Goal: Task Accomplishment & Management: Manage account settings

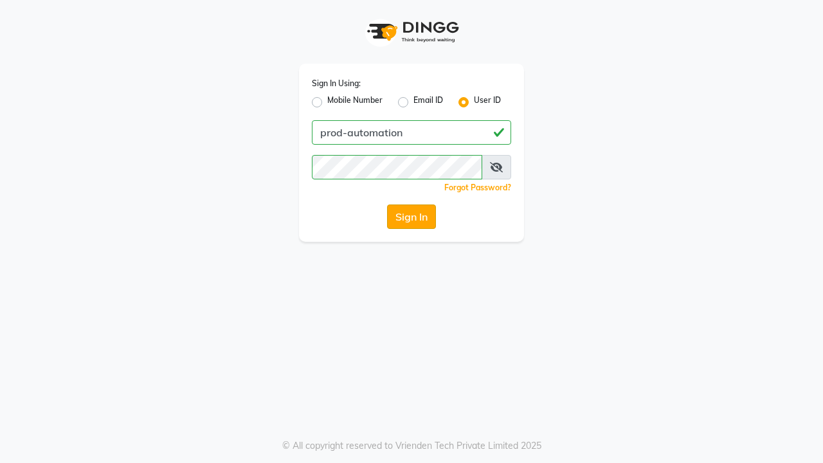
click at [412, 217] on button "Sign In" at bounding box center [411, 217] width 49 height 24
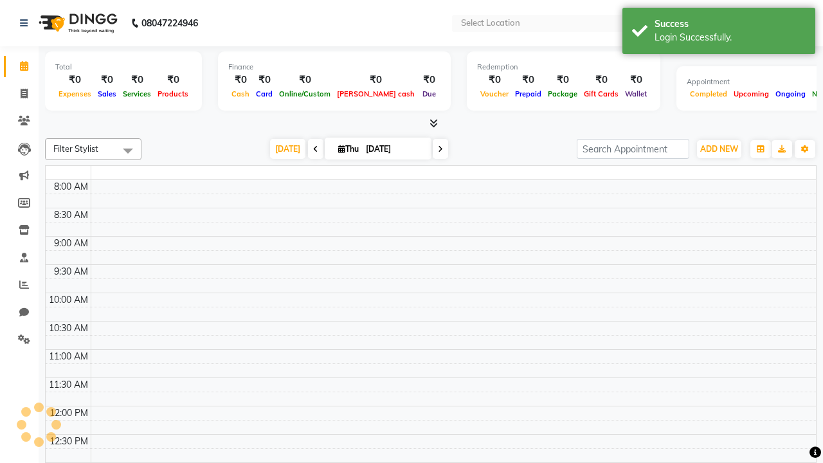
select select "en"
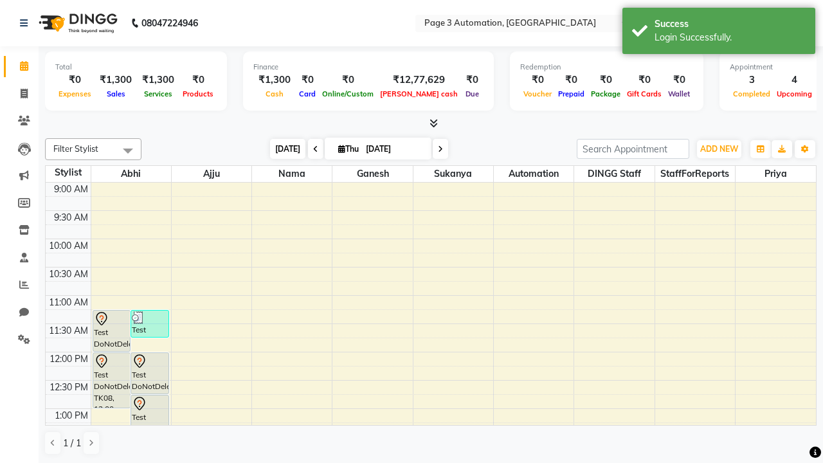
click at [282, 149] on span "[DATE]" at bounding box center [287, 149] width 35 height 20
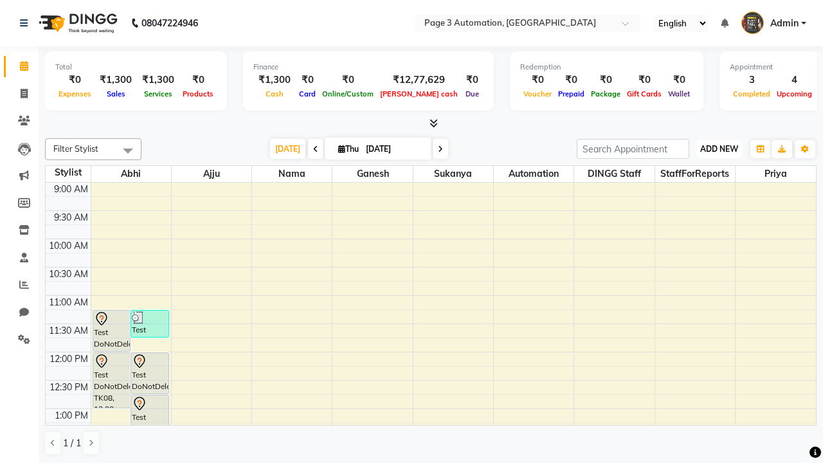
click at [719, 149] on span "ADD NEW" at bounding box center [719, 149] width 38 height 10
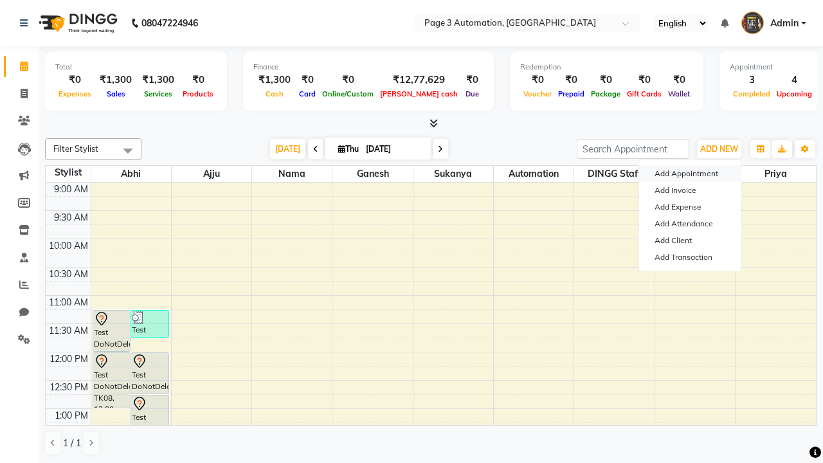
click at [690, 174] on button "Add Appointment" at bounding box center [690, 173] width 102 height 17
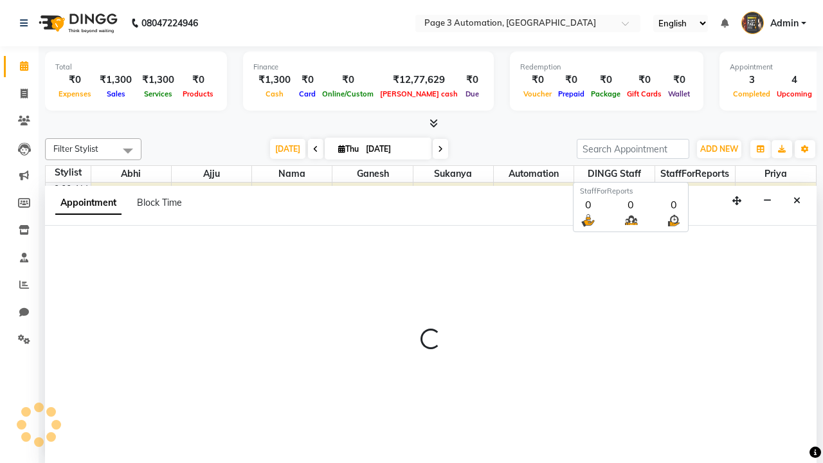
scroll to position [1, 0]
select select "tentative"
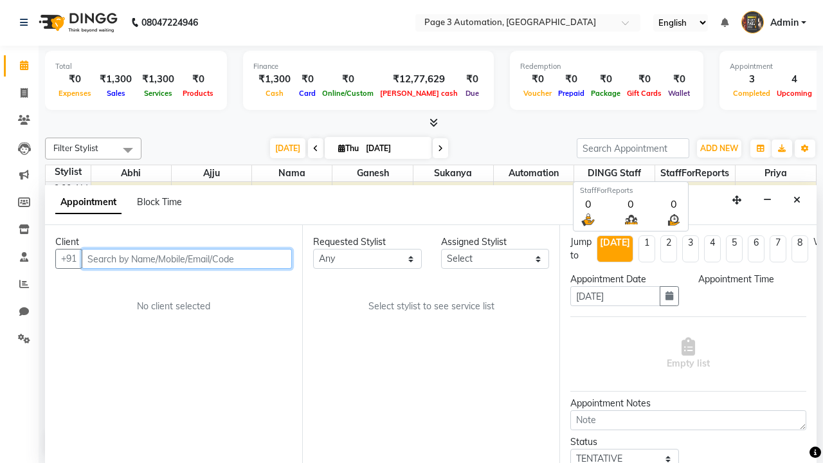
select select "600"
type input "8192346578"
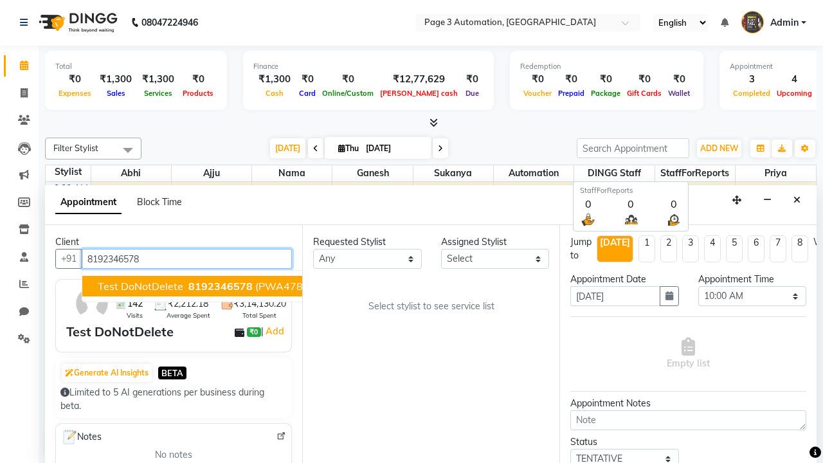
click at [188, 286] on span "8192346578" at bounding box center [220, 286] width 64 height 13
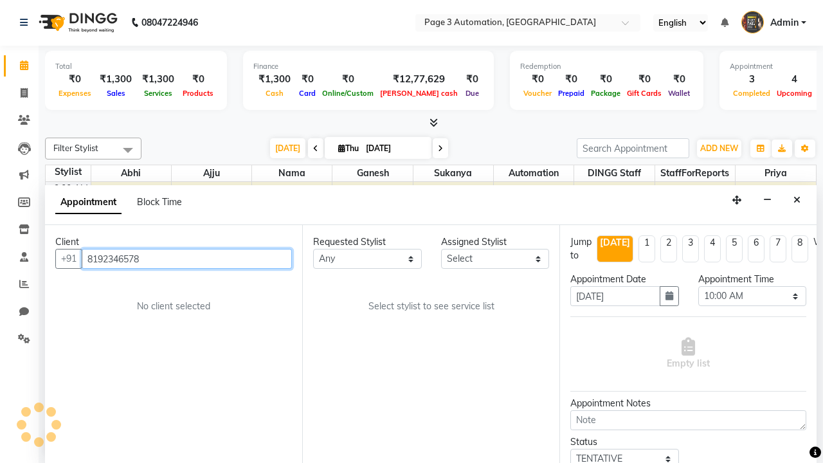
scroll to position [0, 0]
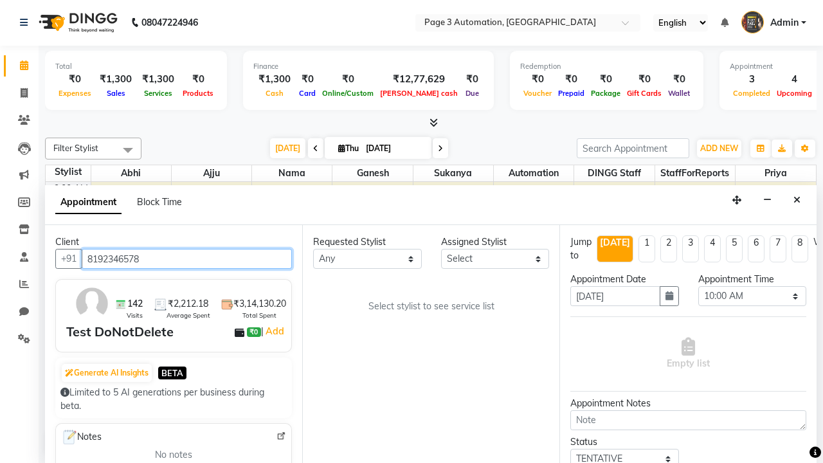
select select "711"
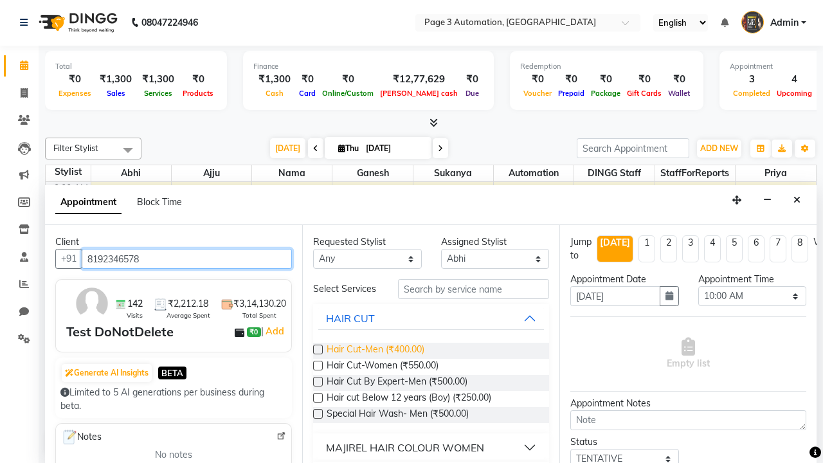
type input "8192346578"
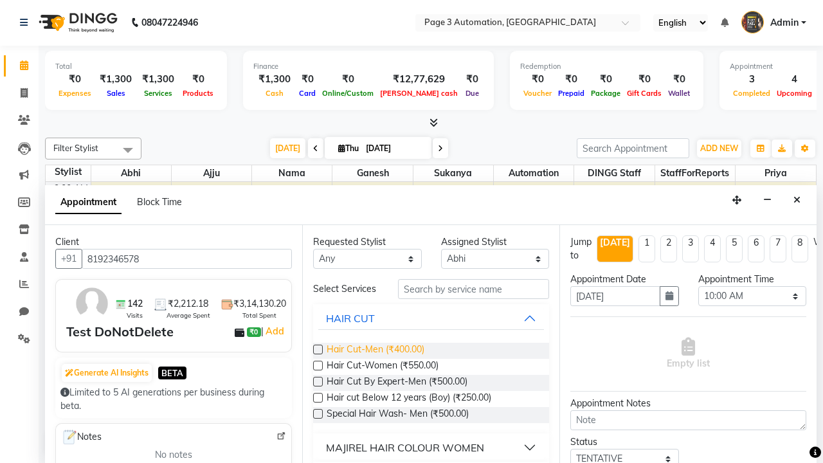
click at [375, 351] on span "Hair Cut-Men (₹400.00)" at bounding box center [376, 351] width 98 height 16
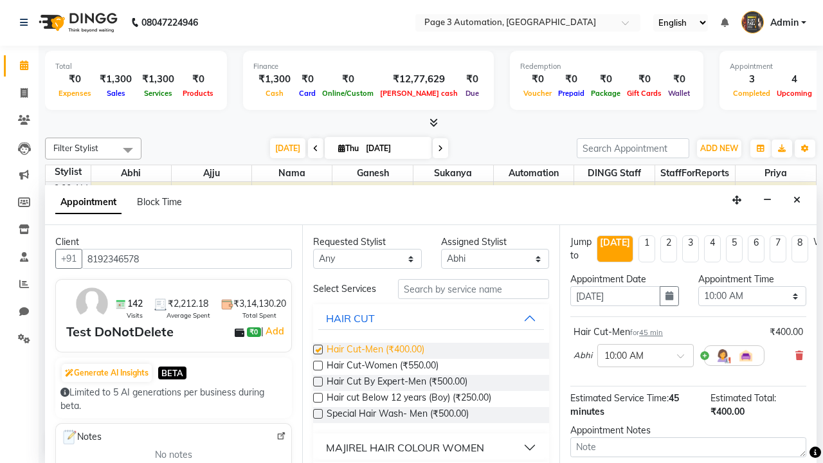
checkbox input "false"
select select "720"
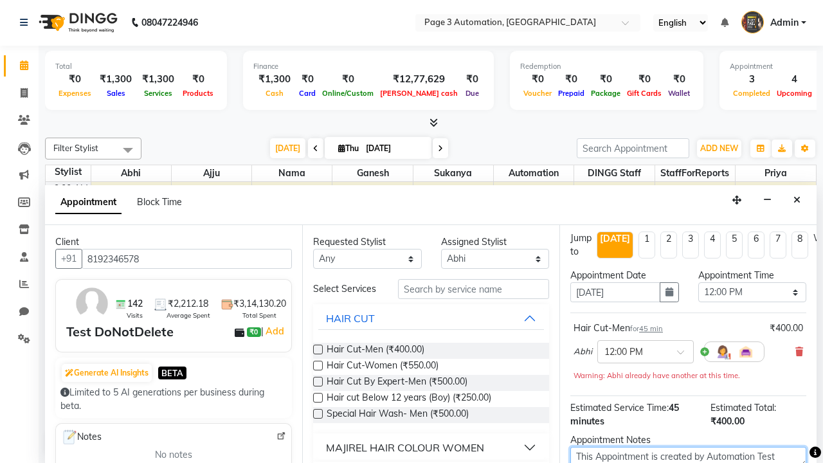
type textarea "This Appointment is created by Automation Test"
checkbox input "false"
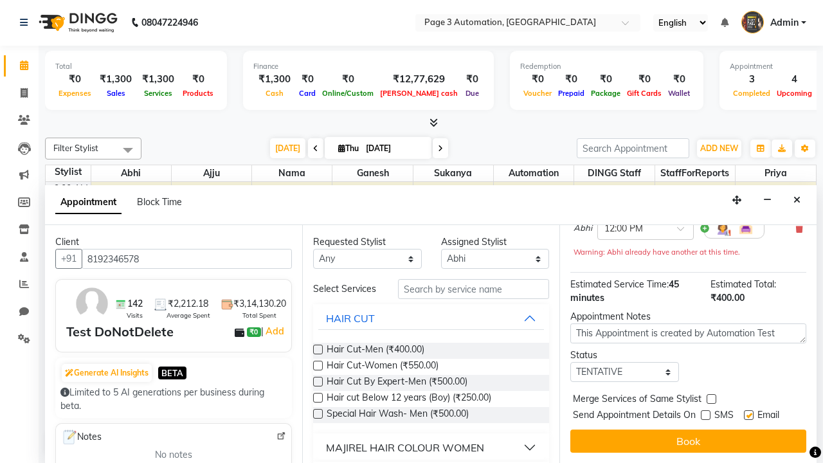
click at [749, 415] on label at bounding box center [749, 415] width 10 height 10
click at [749, 415] on input "checkbox" at bounding box center [748, 416] width 8 height 8
checkbox input "false"
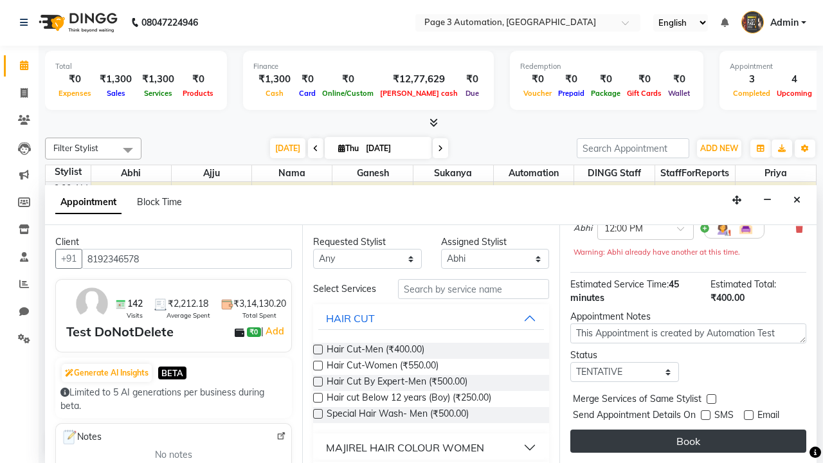
click at [688, 441] on button "Book" at bounding box center [689, 441] width 236 height 23
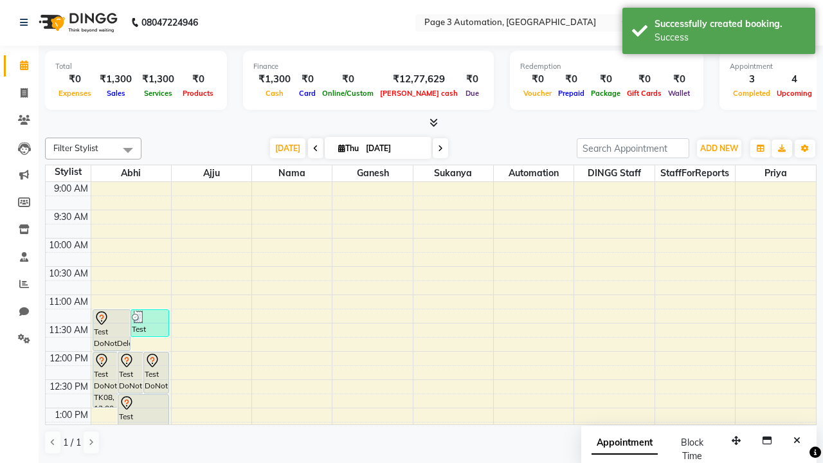
scroll to position [0, 0]
click at [719, 33] on div "Success" at bounding box center [730, 38] width 151 height 14
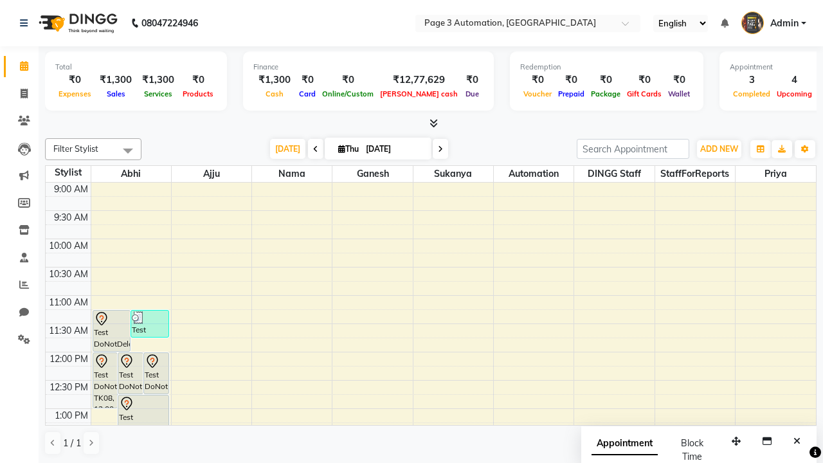
click at [128, 151] on span at bounding box center [128, 150] width 26 height 24
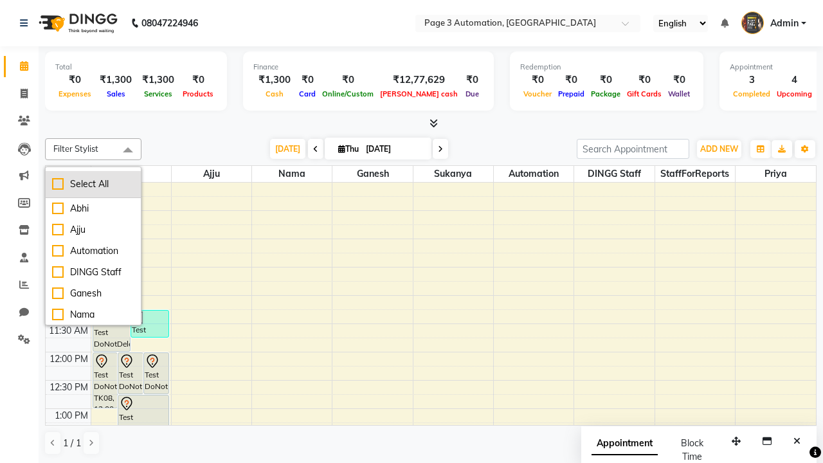
click at [93, 184] on div "Select All" at bounding box center [93, 185] width 82 height 14
checkbox input "true"
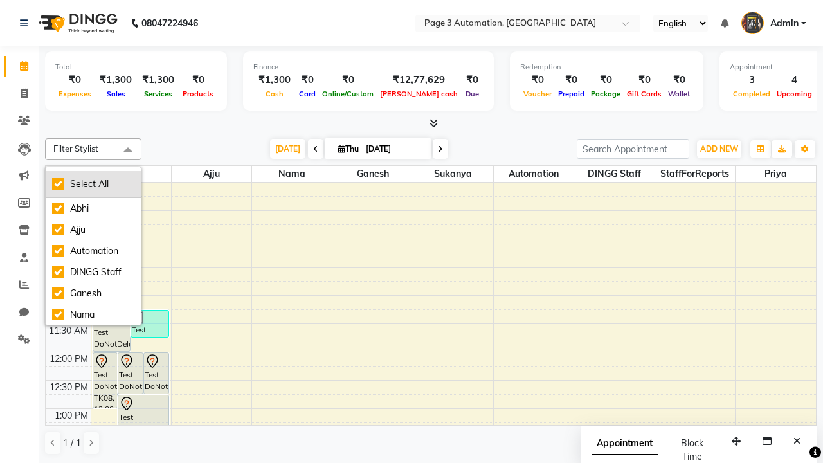
checkbox input "true"
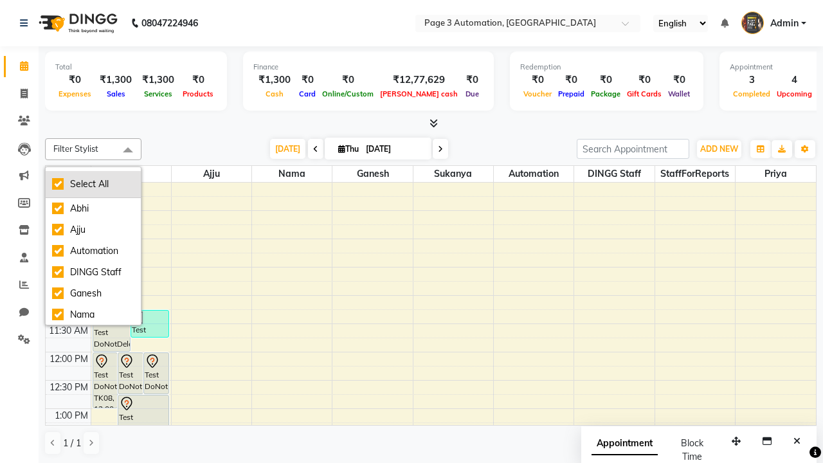
checkbox input "true"
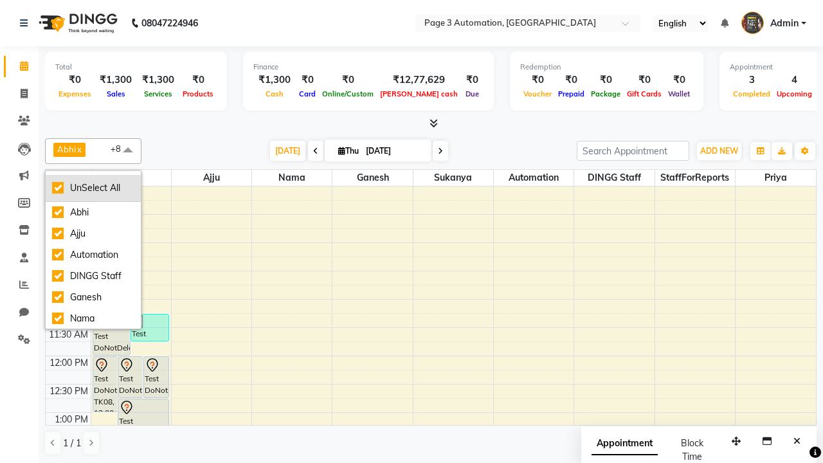
click at [93, 188] on div "UnSelect All" at bounding box center [93, 188] width 82 height 14
checkbox input "false"
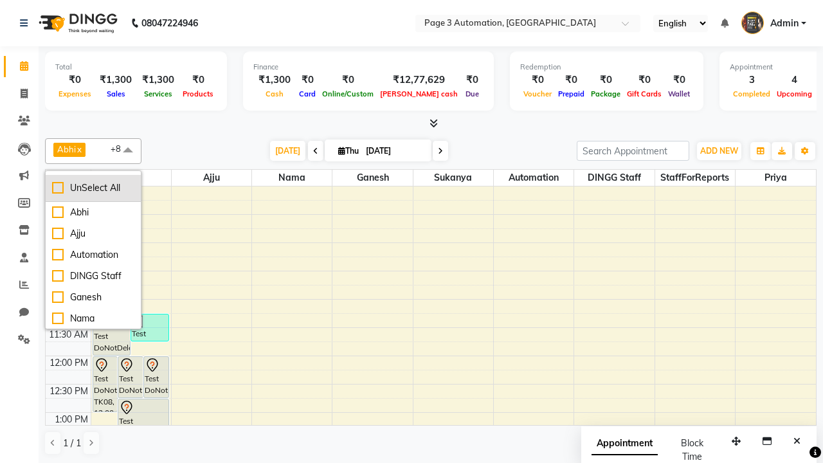
checkbox input "false"
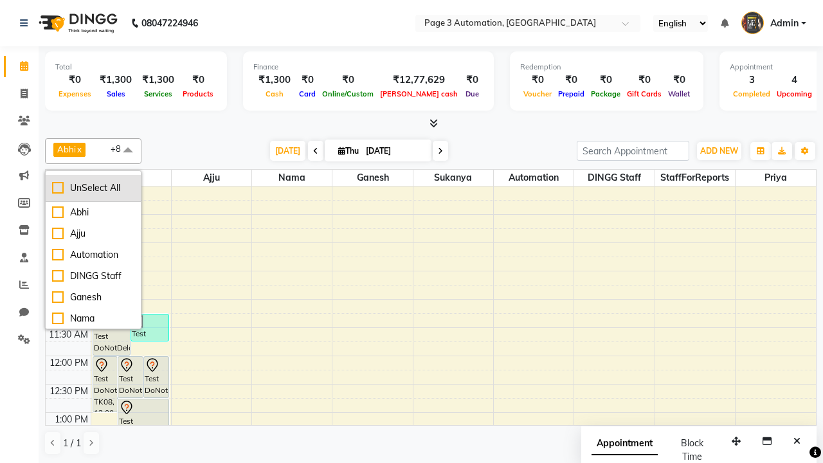
checkbox input "false"
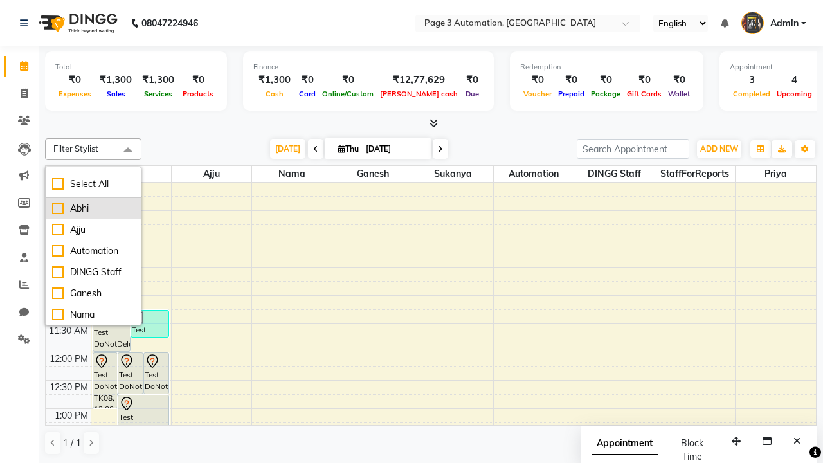
click at [93, 208] on div "Abhi" at bounding box center [93, 209] width 82 height 14
checkbox input "true"
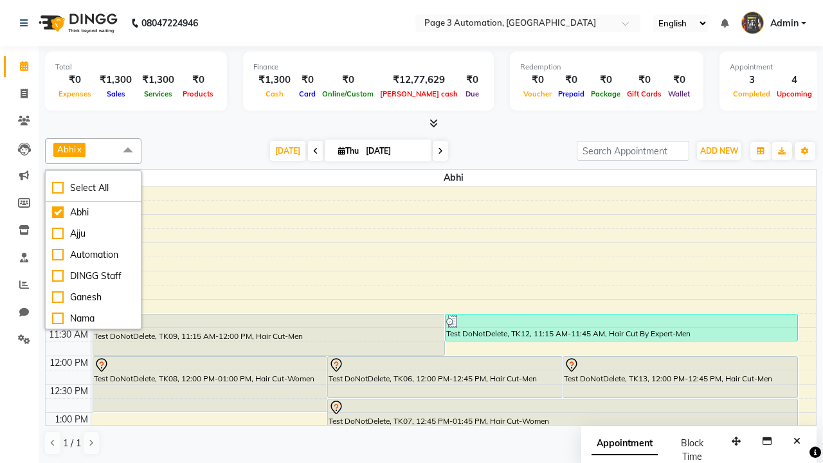
click at [128, 151] on span at bounding box center [128, 150] width 26 height 24
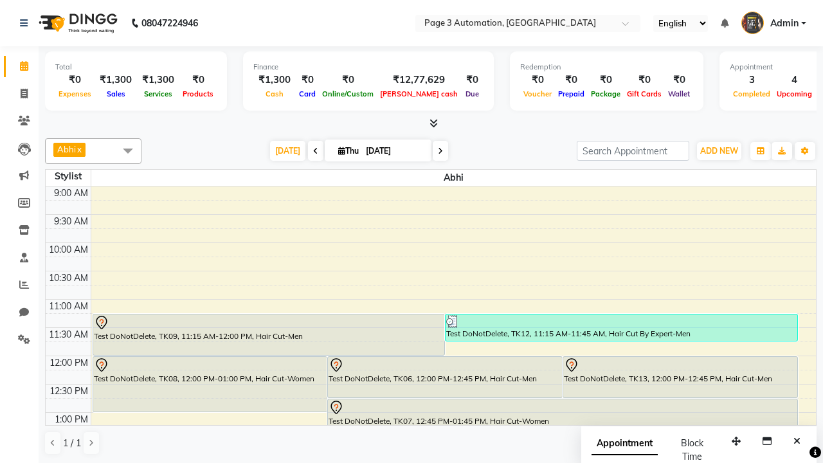
click at [680, 377] on div "Test DoNotDelete, TK13, 12:00 PM-12:45 PM, Hair Cut-Men" at bounding box center [680, 377] width 234 height 41
select select "7"
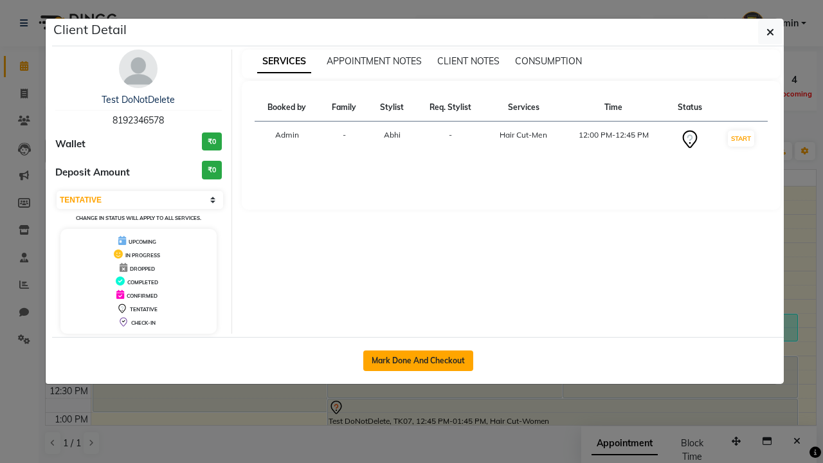
click at [418, 360] on button "Mark Done And Checkout" at bounding box center [418, 361] width 110 height 21
select select "2774"
select select "service"
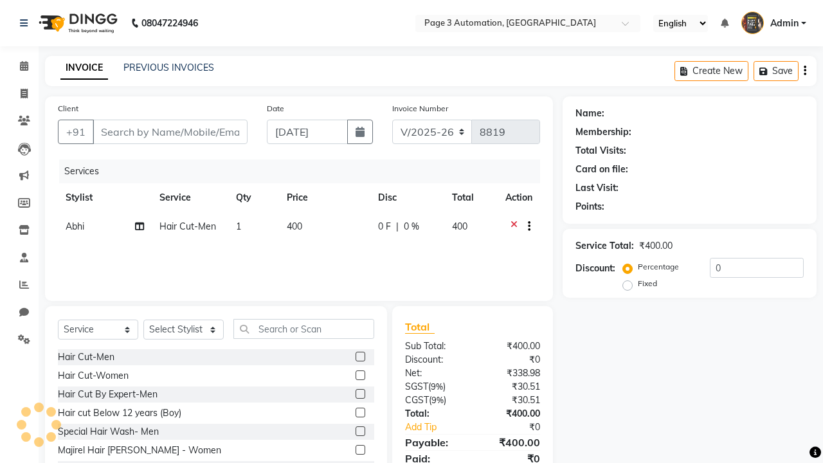
type input "8192346578"
select select "711"
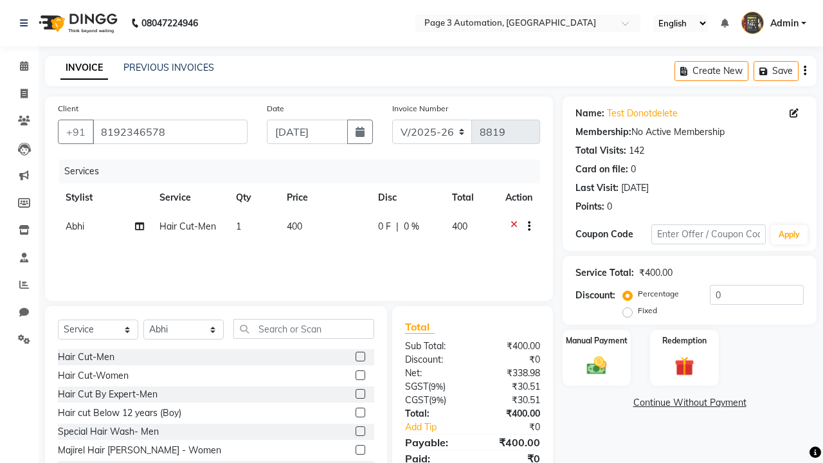
click at [360, 394] on label at bounding box center [361, 394] width 10 height 10
click at [360, 394] on input "checkbox" at bounding box center [360, 394] width 8 height 8
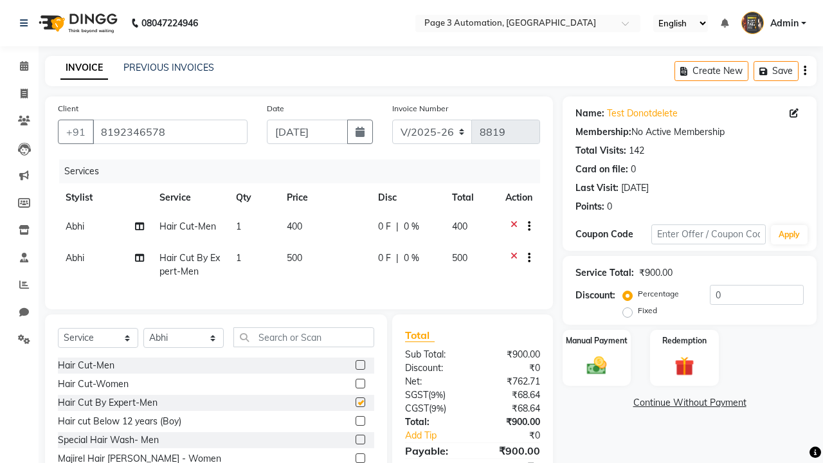
checkbox input "false"
click at [597, 340] on label "Manual Payment" at bounding box center [597, 340] width 64 height 12
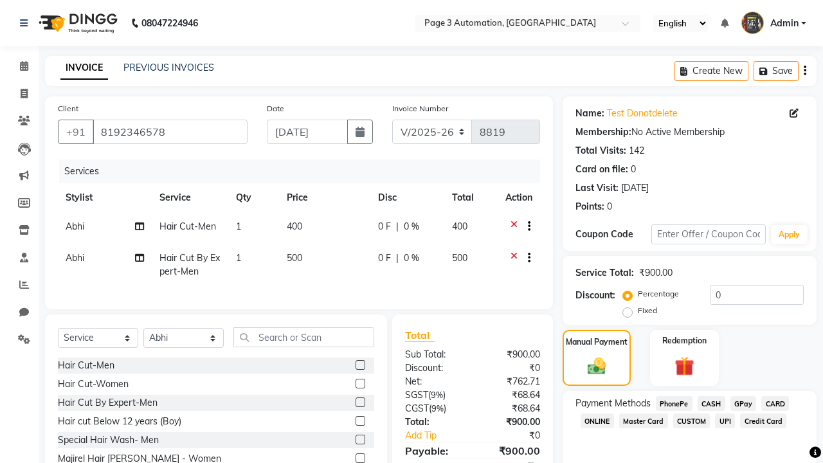
click at [711, 403] on span "CASH" at bounding box center [712, 403] width 28 height 15
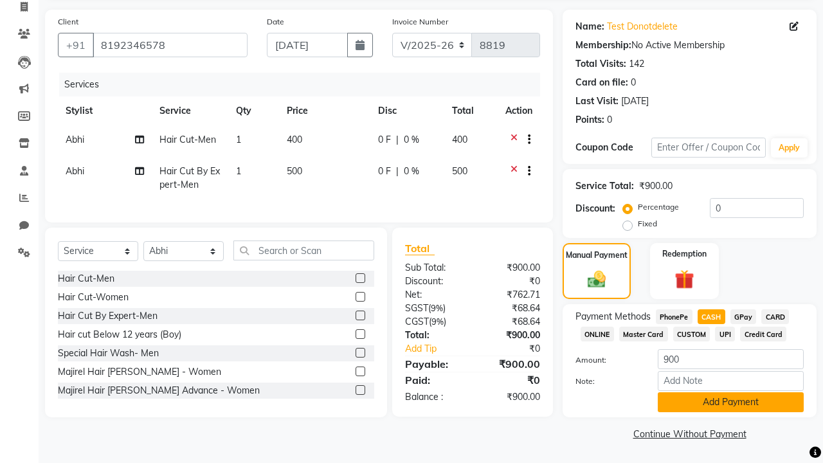
click at [731, 402] on button "Add Payment" at bounding box center [731, 402] width 146 height 20
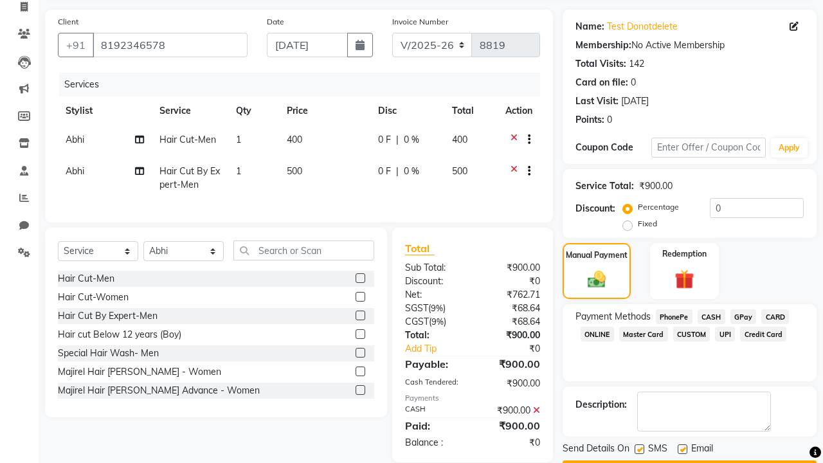
click at [639, 449] on label at bounding box center [640, 449] width 10 height 10
click at [639, 449] on input "checkbox" at bounding box center [639, 450] width 8 height 8
checkbox input "false"
click at [682, 449] on label at bounding box center [683, 449] width 10 height 10
click at [682, 449] on input "checkbox" at bounding box center [682, 450] width 8 height 8
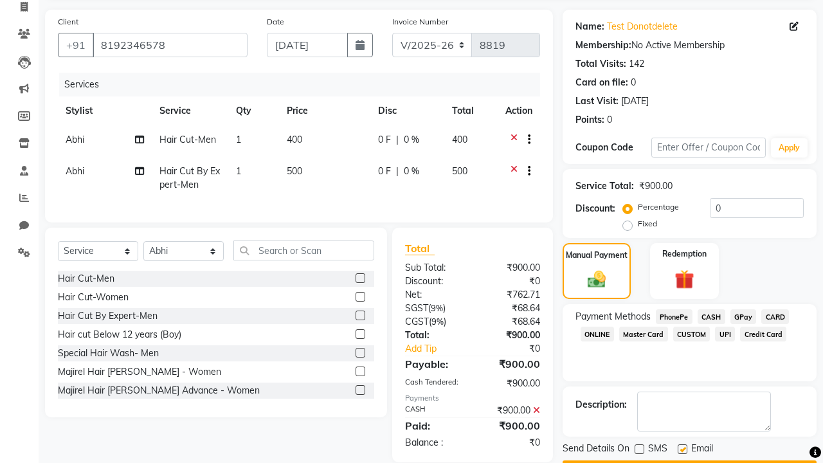
checkbox input "false"
click at [690, 461] on button "Checkout" at bounding box center [690, 471] width 254 height 20
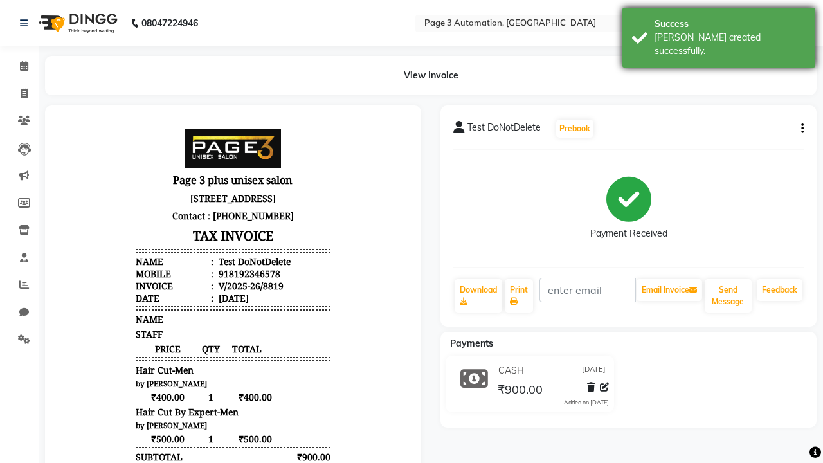
click at [719, 33] on div "[PERSON_NAME] created successfully." at bounding box center [730, 44] width 151 height 27
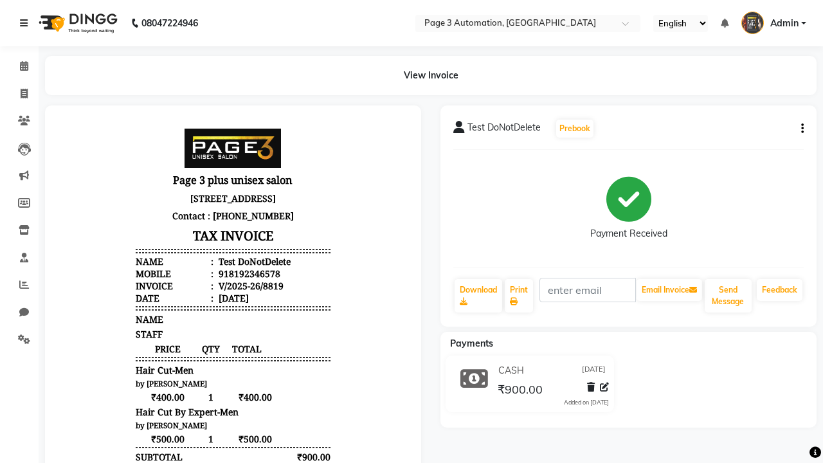
click at [26, 23] on icon at bounding box center [24, 23] width 8 height 9
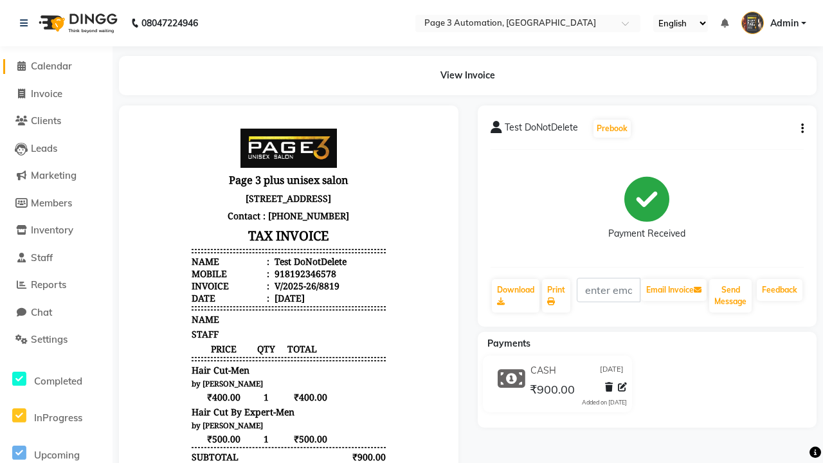
click at [56, 66] on span "Calendar" at bounding box center [51, 66] width 41 height 12
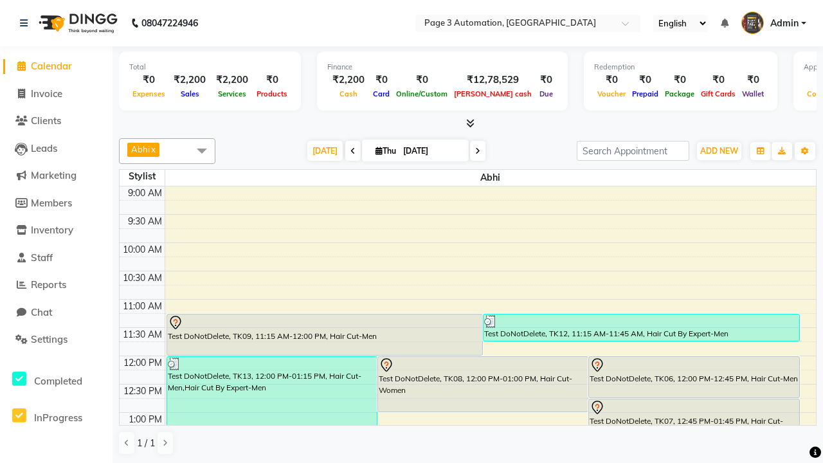
click at [271, 390] on div "Test DoNotDelete, TK13, 12:00 PM-01:15 PM, Hair Cut-Men,Hair Cut By Expert-Men" at bounding box center [272, 391] width 210 height 69
select select "3"
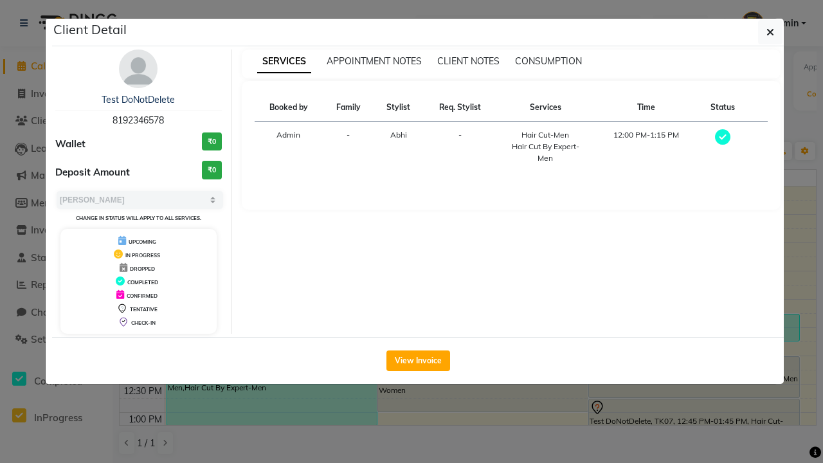
scroll to position [1, 0]
click at [771, 32] on icon "button" at bounding box center [771, 32] width 8 height 10
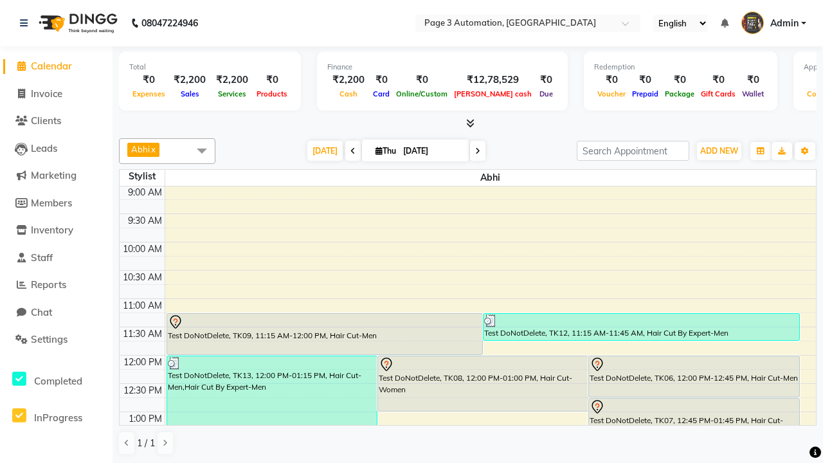
click at [202, 151] on span at bounding box center [202, 150] width 26 height 24
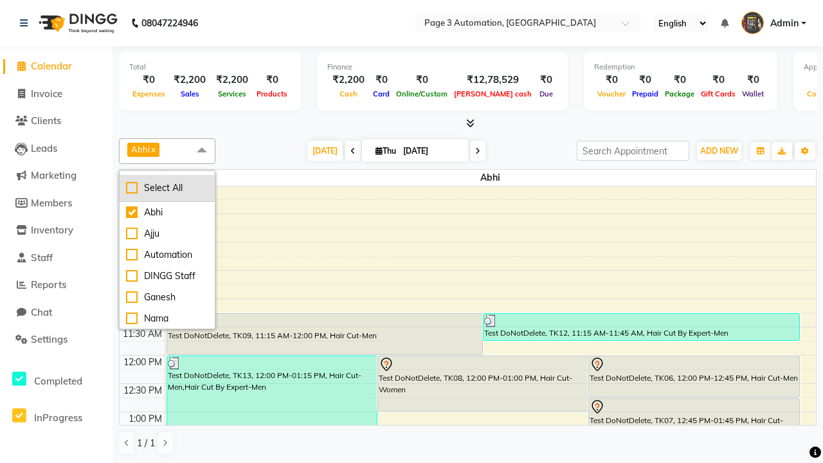
click at [167, 188] on div "Select All" at bounding box center [167, 188] width 82 height 14
checkbox input "true"
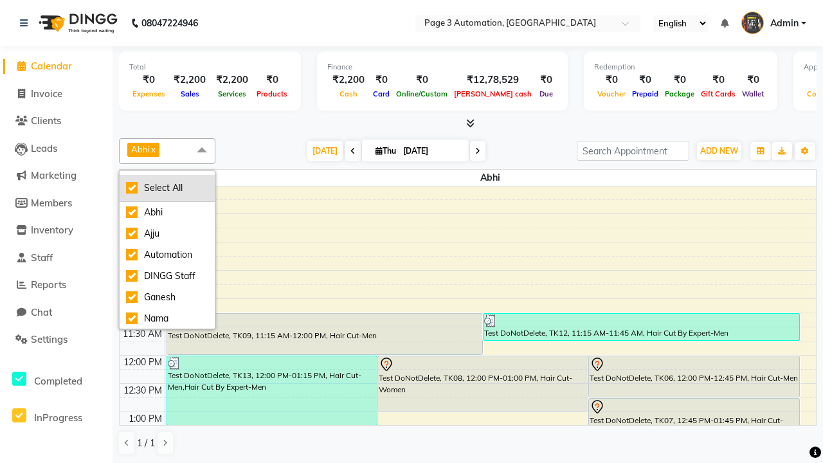
checkbox input "true"
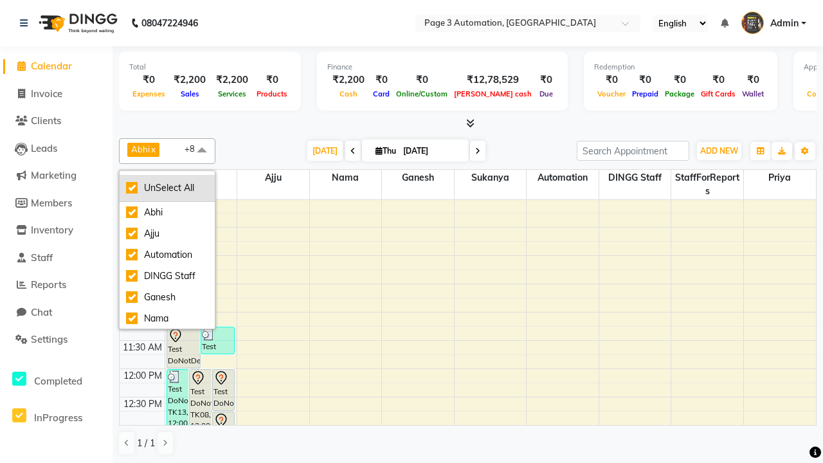
click at [167, 188] on div "UnSelect All" at bounding box center [167, 188] width 82 height 14
checkbox input "false"
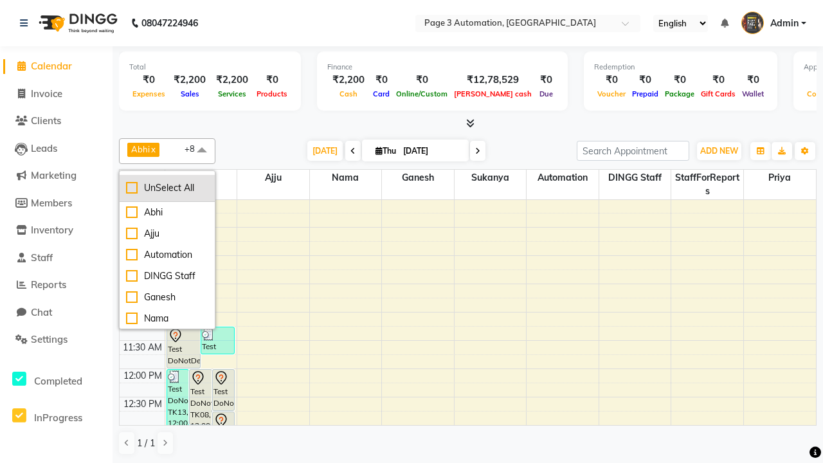
checkbox input "false"
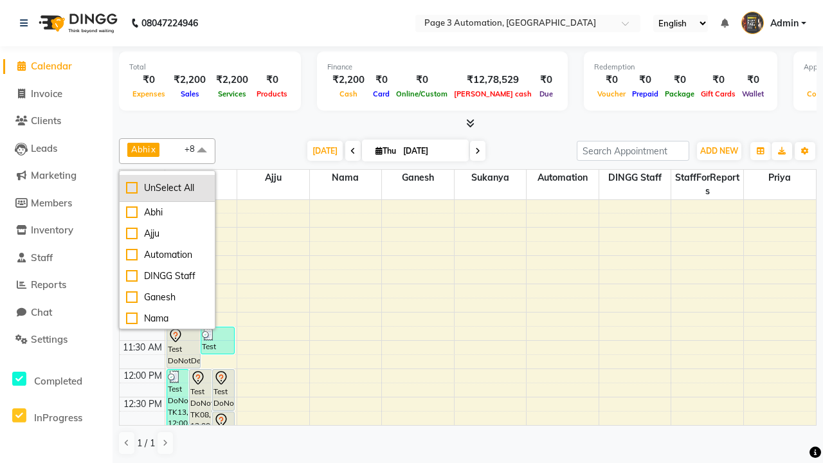
checkbox input "false"
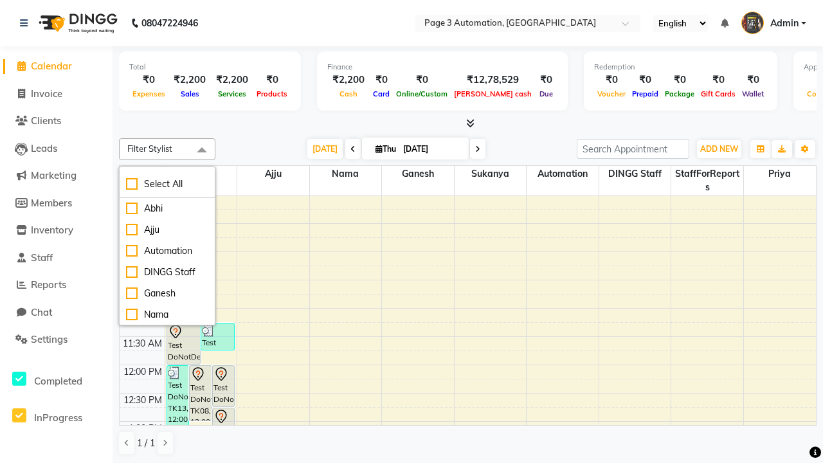
click at [202, 151] on span at bounding box center [202, 150] width 26 height 24
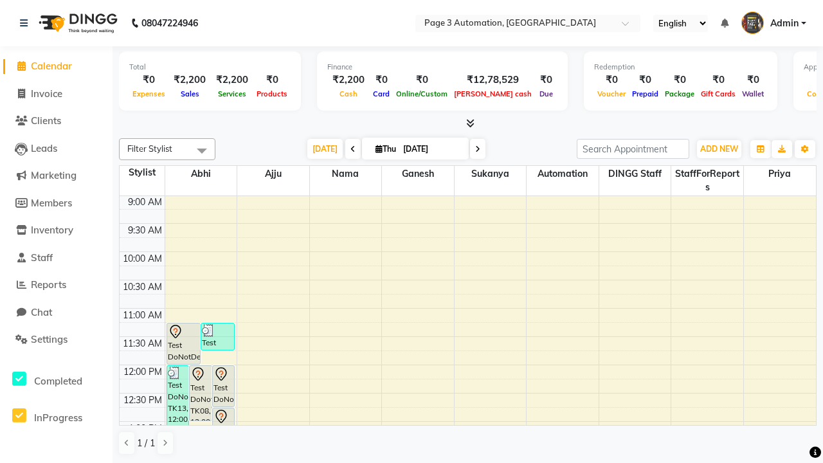
click at [774, 23] on span "Admin" at bounding box center [785, 24] width 28 height 14
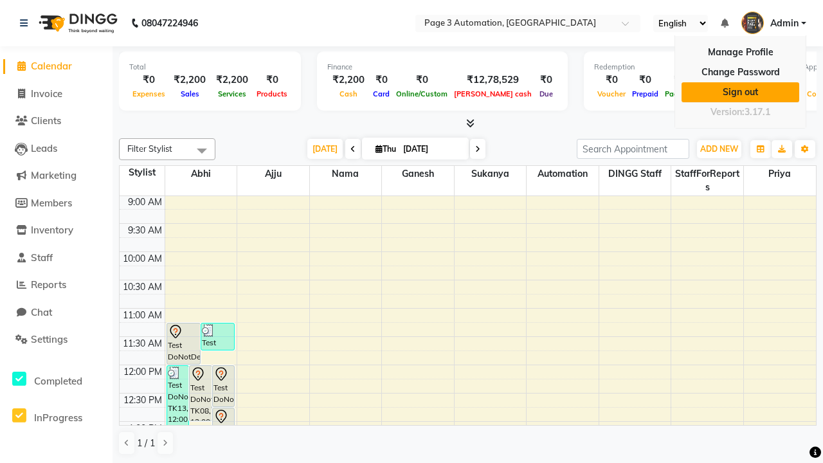
click at [740, 92] on link "Sign out" at bounding box center [741, 92] width 118 height 20
